Goal: Find specific page/section: Find specific page/section

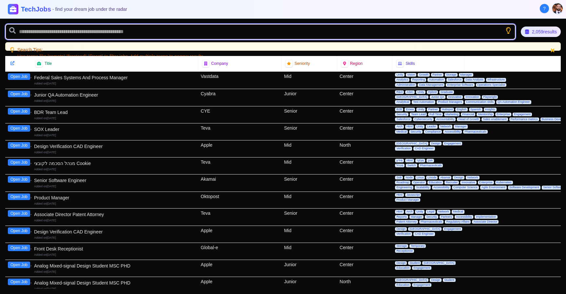
click at [188, 33] on input "text" at bounding box center [260, 32] width 510 height 16
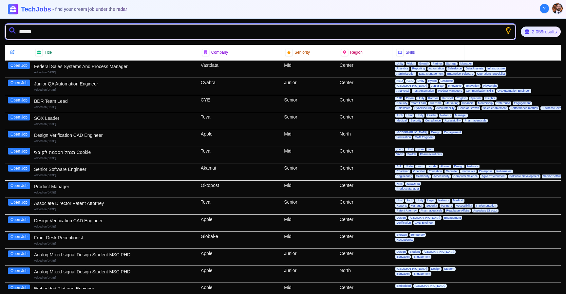
type input "*******"
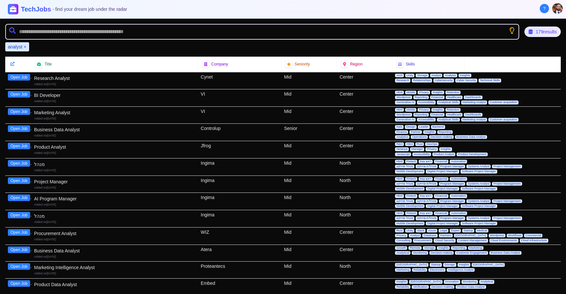
click at [26, 77] on button "Open Job" at bounding box center [19, 77] width 22 height 7
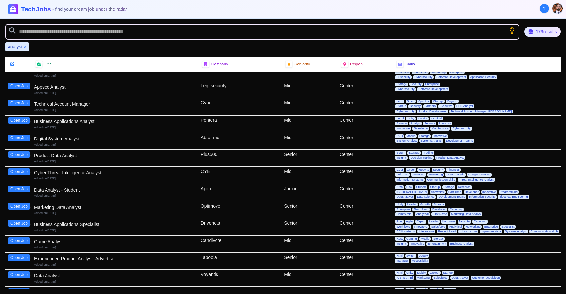
scroll to position [707, 0]
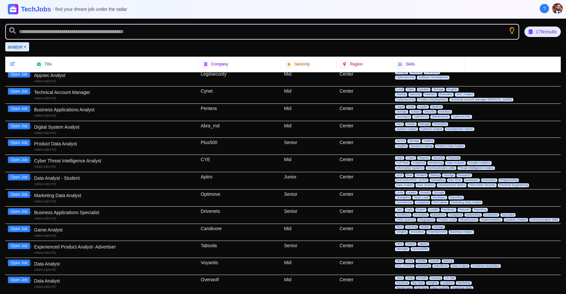
click at [173, 212] on div "Business Applications Specialist" at bounding box center [114, 212] width 161 height 7
click at [13, 210] on button "Open Job" at bounding box center [19, 211] width 22 height 7
